Goal: Information Seeking & Learning: Learn about a topic

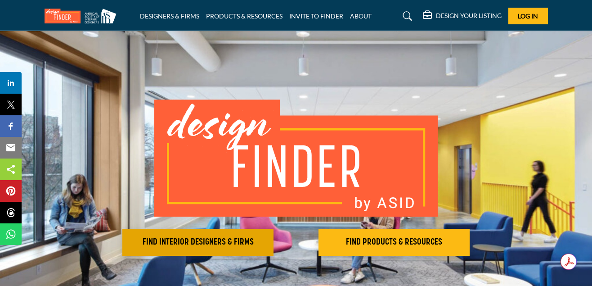
click at [217, 246] on h2 "FIND INTERIOR DESIGNERS & FIRMS" at bounding box center [198, 242] width 146 height 11
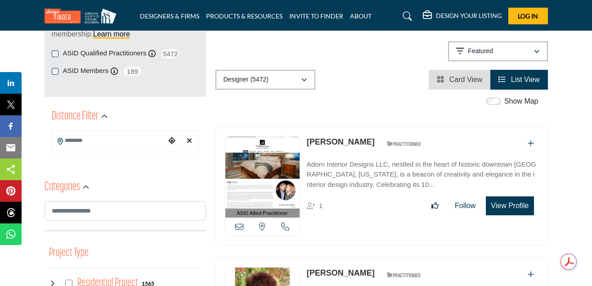
scroll to position [224, 0]
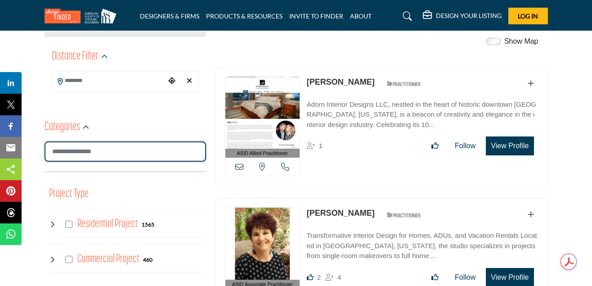
click at [82, 150] on input "Search Category" at bounding box center [126, 151] width 162 height 20
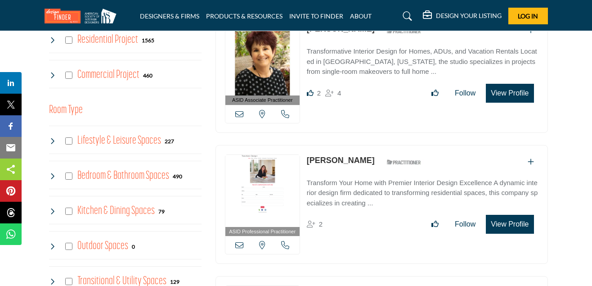
scroll to position [226, 0]
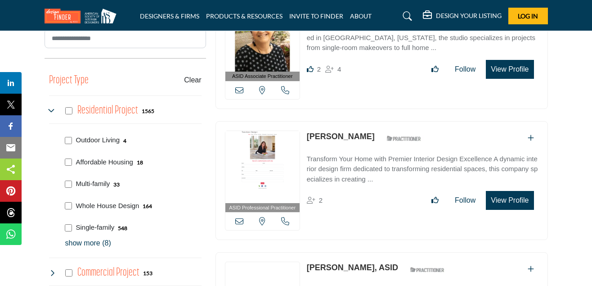
scroll to position [345, 0]
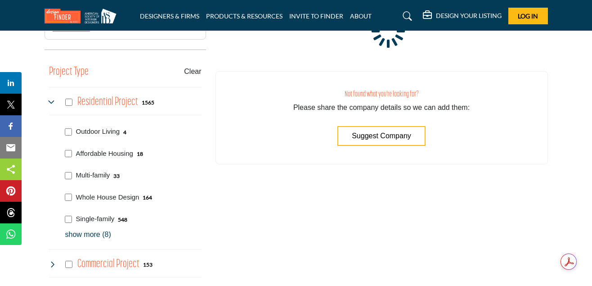
scroll to position [345, 0]
